Goal: Task Accomplishment & Management: Complete application form

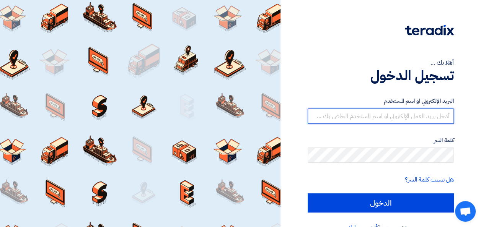
type input "[PERSON_NAME][EMAIL_ADDRESS][PERSON_NAME][DOMAIN_NAME]"
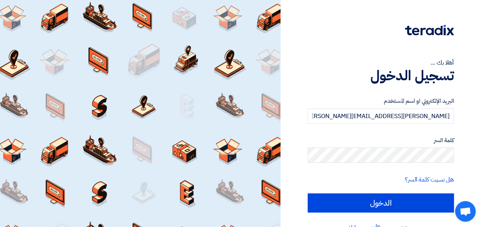
click at [332, 78] on h1 "تسجيل الدخول" at bounding box center [381, 75] width 146 height 17
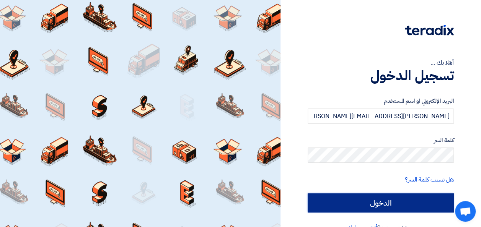
click at [368, 208] on input "الدخول" at bounding box center [381, 203] width 146 height 19
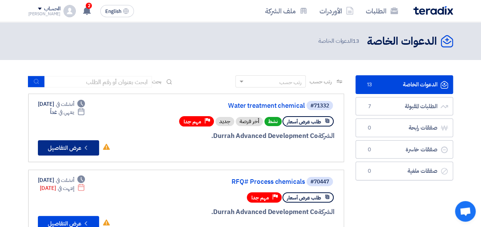
click at [76, 146] on button "Check details عرض التفاصيل" at bounding box center [68, 147] width 61 height 15
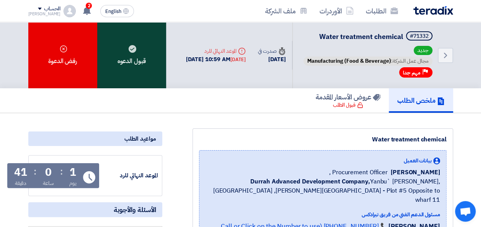
click at [151, 69] on div "قبول الدعوه" at bounding box center [131, 55] width 69 height 66
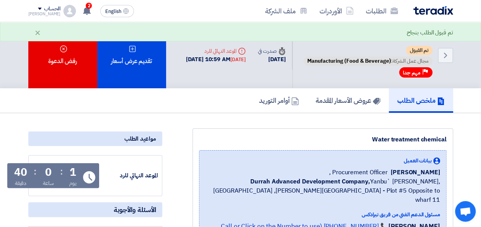
click at [151, 69] on div "تقديم عرض أسعار" at bounding box center [131, 55] width 69 height 66
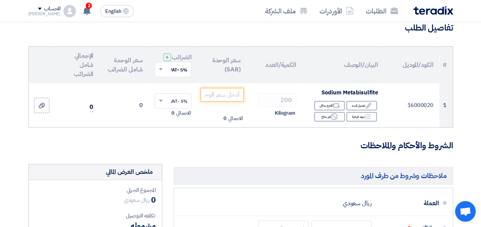
scroll to position [77, 0]
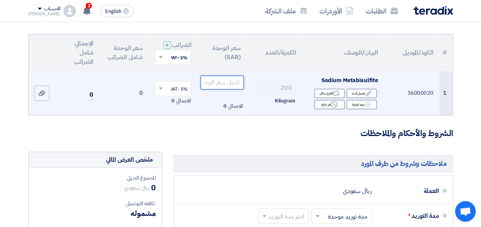
click at [221, 90] on input "number" at bounding box center [222, 83] width 43 height 14
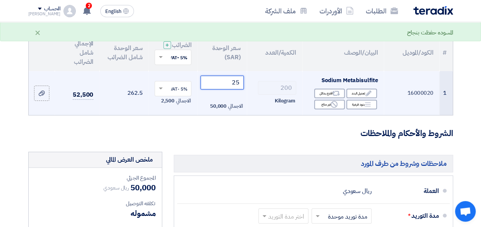
type input "2"
type input "10"
click at [203, 116] on td "10 الاجمالي 2,000" at bounding box center [222, 93] width 49 height 44
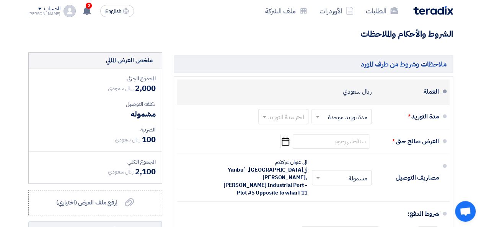
scroll to position [191, 0]
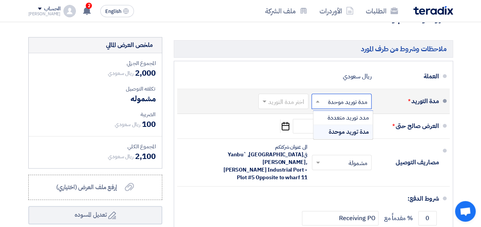
click at [333, 108] on input "text" at bounding box center [340, 101] width 56 height 11
click at [335, 136] on span "مدة توريد موحدة" at bounding box center [349, 131] width 40 height 9
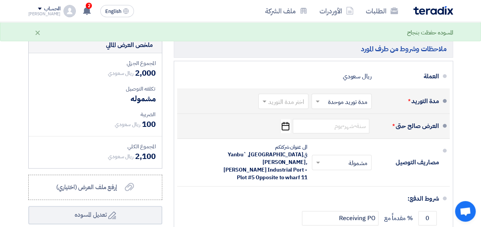
click at [284, 129] on icon "Pick a date" at bounding box center [285, 126] width 10 height 14
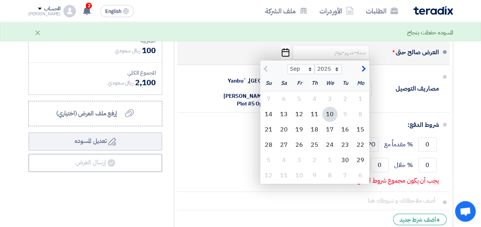
scroll to position [268, 0]
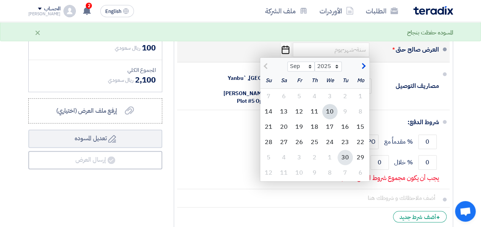
click at [344, 160] on div "30" at bounding box center [345, 157] width 15 height 15
type input "[DATE]"
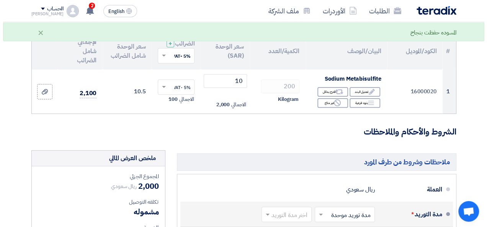
scroll to position [38, 0]
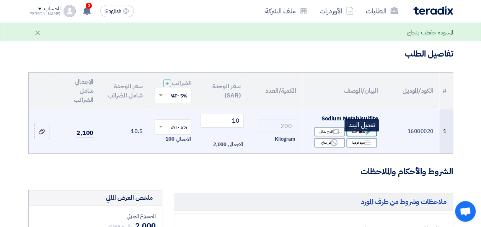
click at [367, 135] on icon "Edit" at bounding box center [368, 131] width 7 height 7
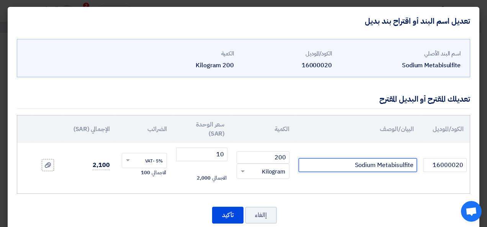
click at [355, 162] on input "Sodium Metabisulfite" at bounding box center [358, 165] width 118 height 14
drag, startPoint x: 355, startPoint y: 163, endPoint x: 417, endPoint y: 163, distance: 62.4
click at [417, 163] on input "Sodium Metabisulfite" at bounding box center [358, 165] width 118 height 14
type input "Nalco 7408 liquid SMBS"
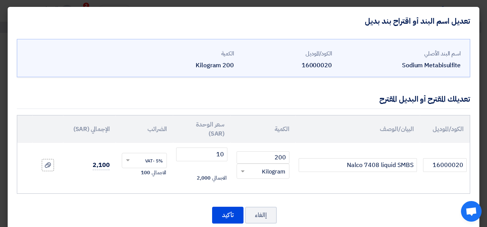
click at [376, 190] on div "الكود/الموديل البيان/الوصف الكمية سعر الوحدة (SAR) [DEMOGRAPHIC_DATA] الإجمالي …" at bounding box center [243, 154] width 453 height 79
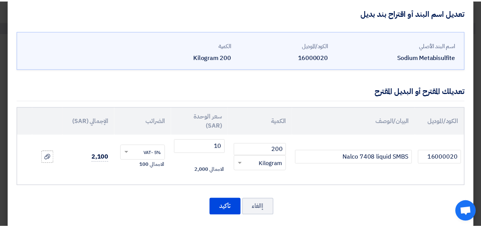
scroll to position [15, 0]
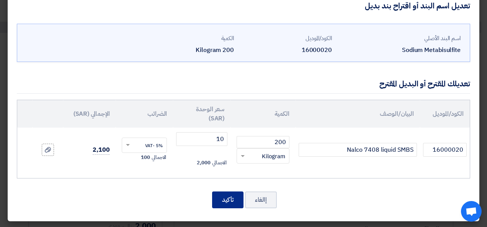
click at [228, 196] on button "تأكيد" at bounding box center [227, 200] width 31 height 17
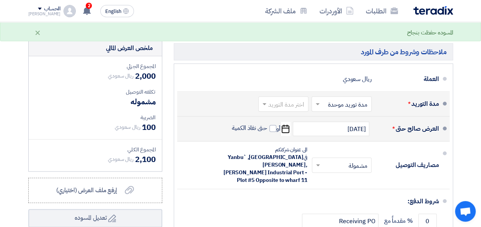
scroll to position [191, 0]
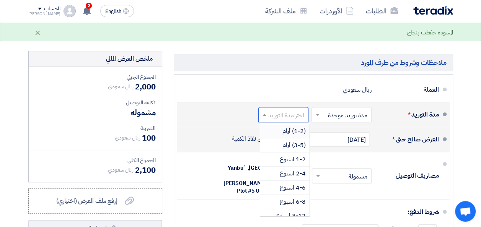
click at [280, 121] on input "text" at bounding box center [282, 115] width 46 height 11
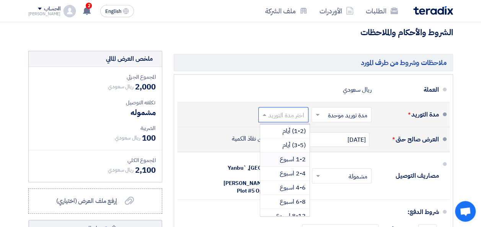
click at [277, 162] on div "1-2 اسبوع" at bounding box center [284, 160] width 49 height 14
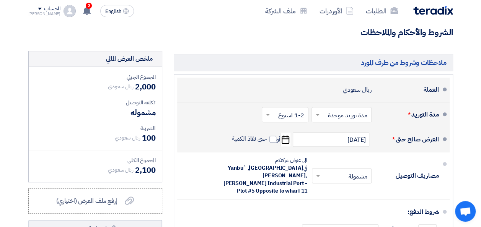
click at [222, 103] on li "العملة ريال سعودي" at bounding box center [313, 90] width 273 height 25
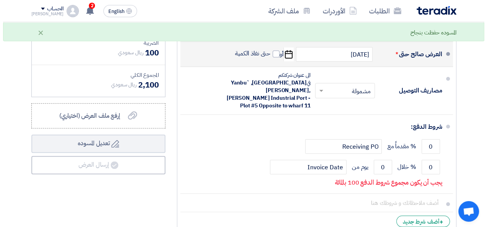
scroll to position [306, 0]
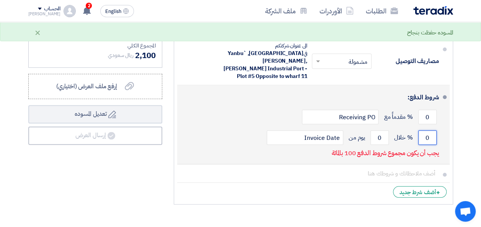
drag, startPoint x: 425, startPoint y: 136, endPoint x: 432, endPoint y: 136, distance: 7.3
click at [432, 136] on input "0" at bounding box center [427, 138] width 18 height 15
type input "100"
drag, startPoint x: 376, startPoint y: 132, endPoint x: 386, endPoint y: 133, distance: 9.6
click at [386, 133] on input "0" at bounding box center [380, 138] width 18 height 15
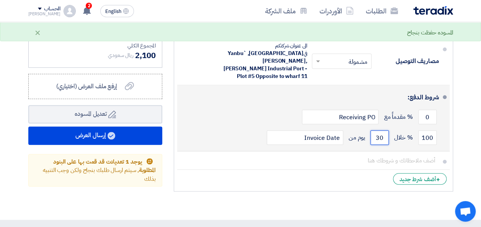
type input "30"
click at [224, 103] on div "شروط الدفع:" at bounding box center [315, 97] width 250 height 18
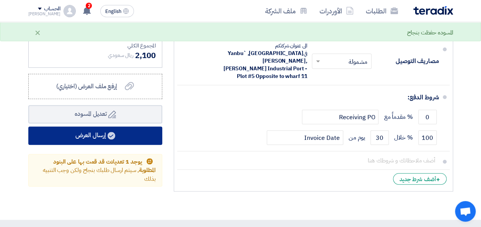
click at [95, 140] on button "إرسال العرض" at bounding box center [95, 136] width 134 height 18
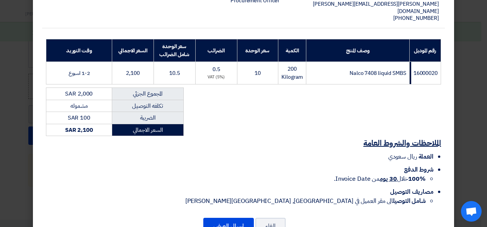
scroll to position [115, 0]
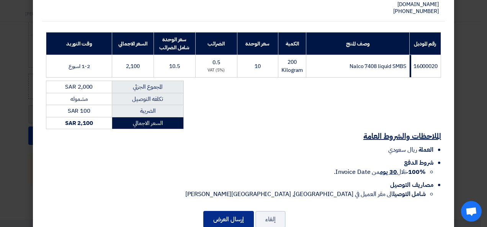
click at [229, 211] on button "إرسال العرض" at bounding box center [228, 219] width 51 height 17
